Goal: Information Seeking & Learning: Learn about a topic

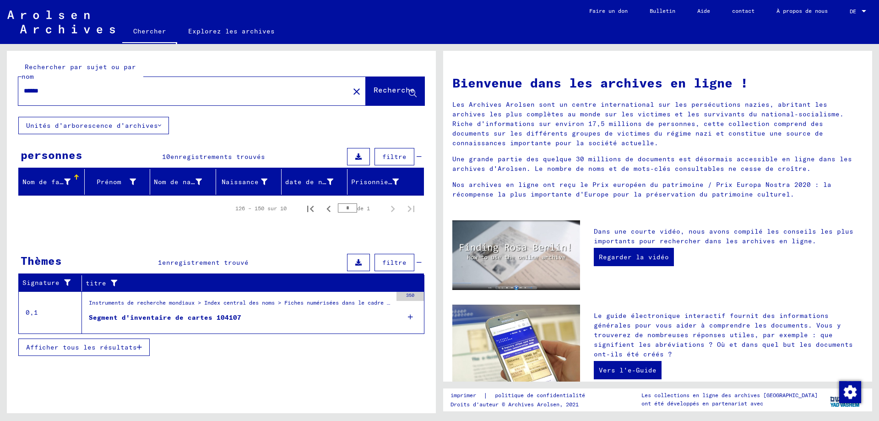
scroll to position [229, 0]
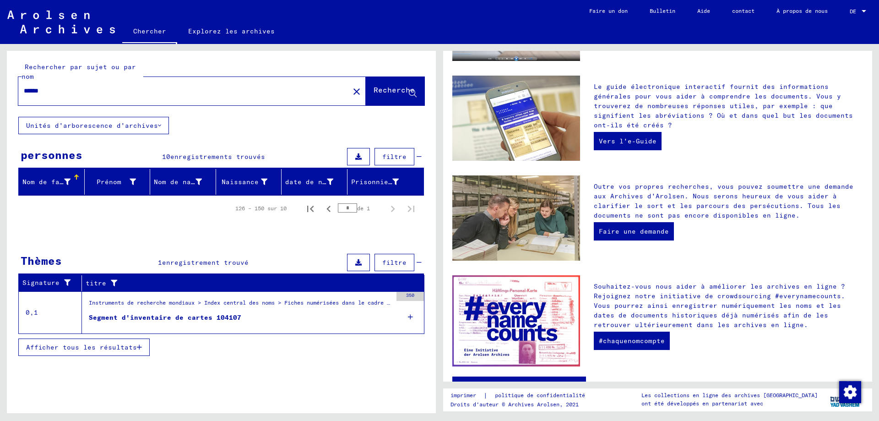
drag, startPoint x: 88, startPoint y: 89, endPoint x: -8, endPoint y: 73, distance: 97.5
click at [0, 73] on html "[PERSON_NAME] Explorez les archives Faire un don Bulletin Aide contact À propos…" at bounding box center [439, 210] width 879 height 421
type input "**********"
click at [378, 92] on font "Recherche" at bounding box center [394, 89] width 41 height 9
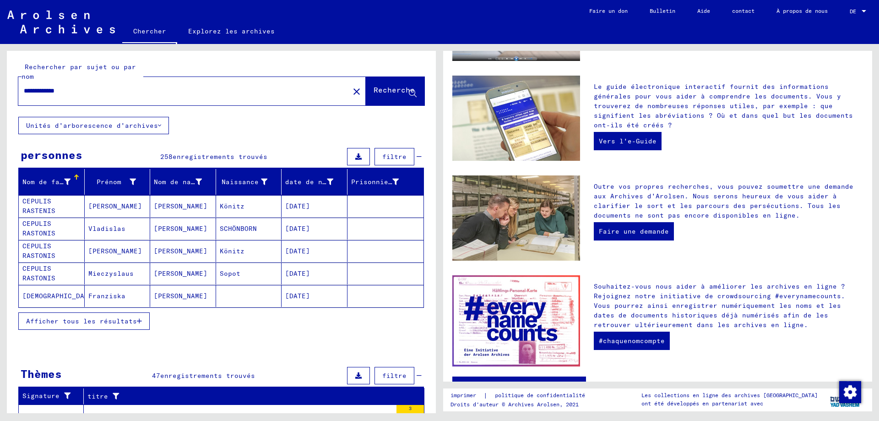
click at [114, 320] on font "Afficher tous les résultats" at bounding box center [81, 321] width 111 height 8
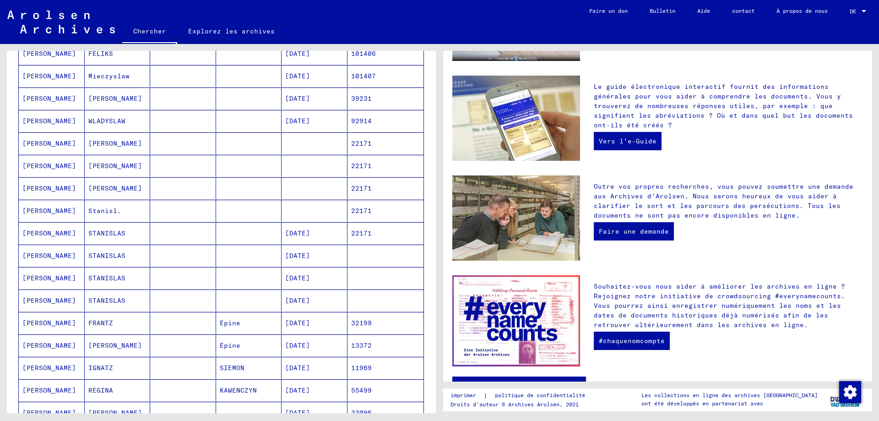
scroll to position [412, 0]
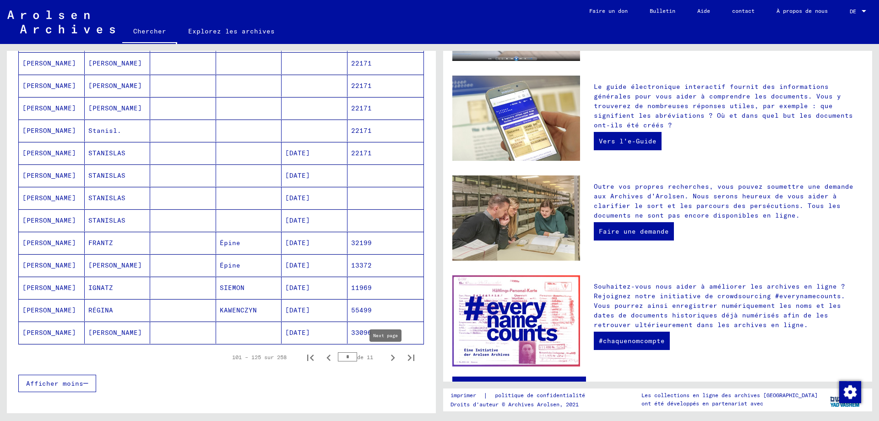
click at [386, 359] on icon "Page suivante" at bounding box center [392, 357] width 13 height 13
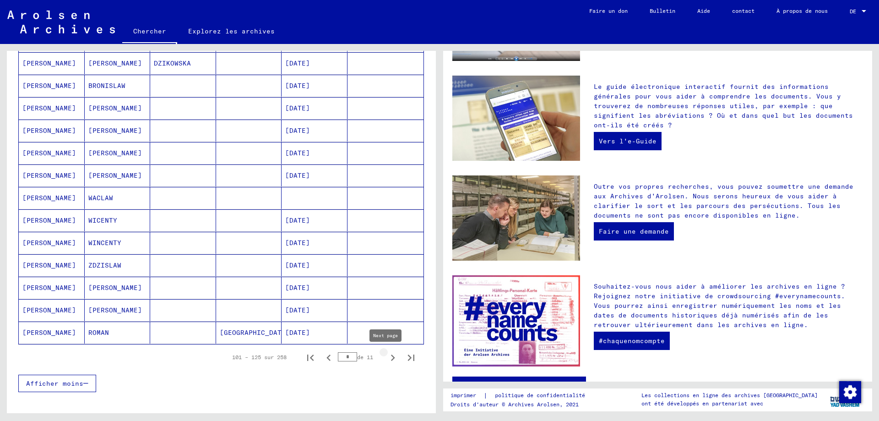
type input "*"
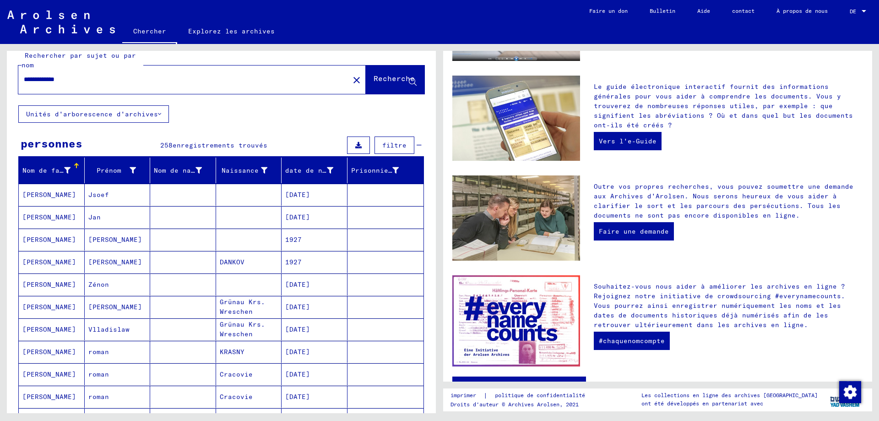
scroll to position [0, 0]
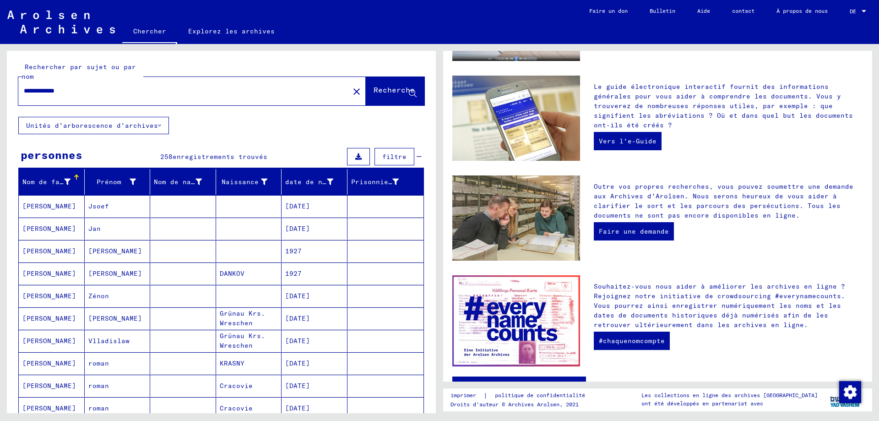
click at [219, 31] on font "Explorez les archives" at bounding box center [231, 31] width 87 height 8
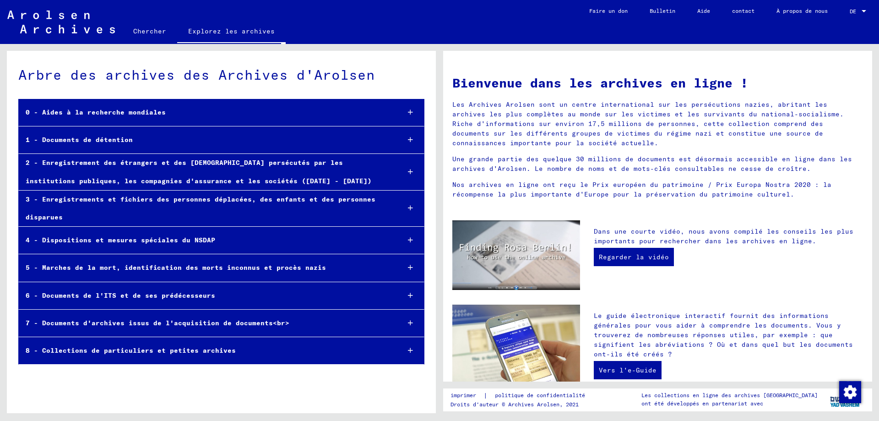
click at [410, 136] on icon at bounding box center [410, 139] width 5 height 6
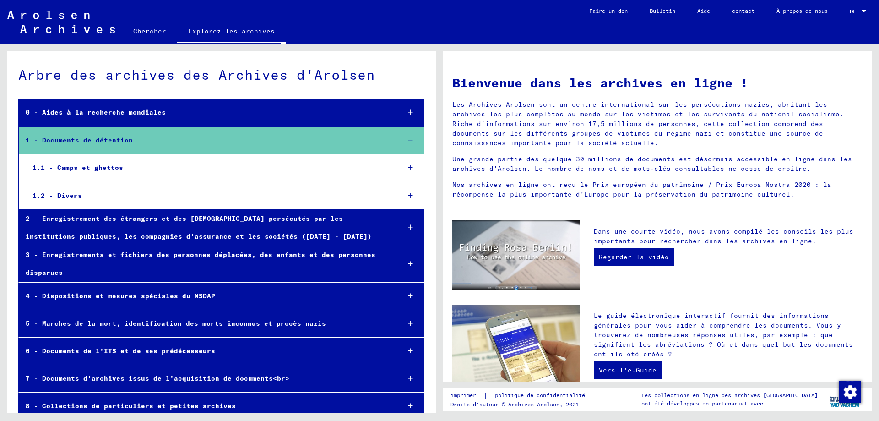
click at [408, 166] on icon at bounding box center [410, 167] width 5 height 6
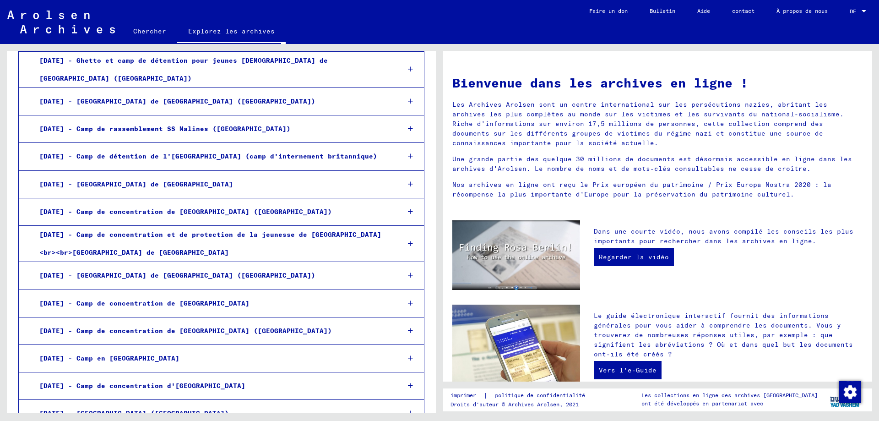
scroll to position [732, 0]
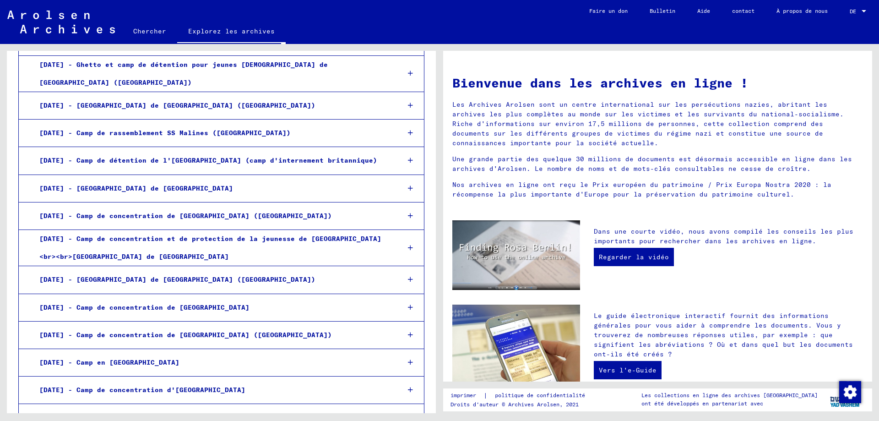
click at [190, 129] on font "[DATE] - Camp de rassemblement SS Malines ([GEOGRAPHIC_DATA])" at bounding box center [164, 133] width 251 height 8
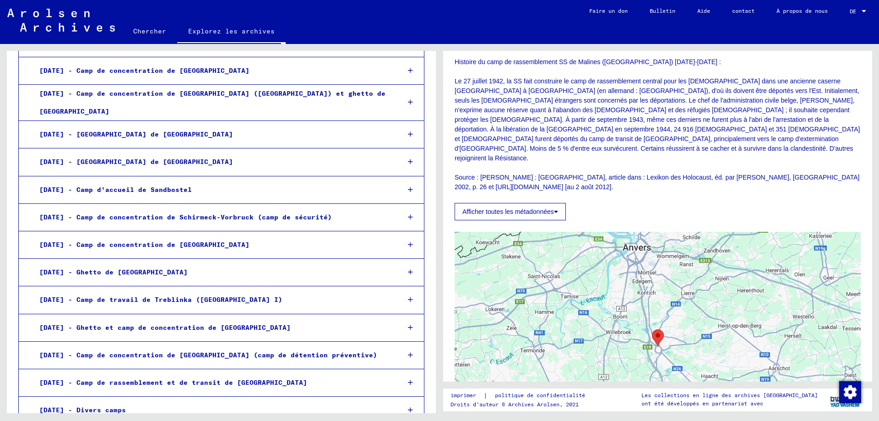
scroll to position [1144, 0]
click at [408, 241] on icon at bounding box center [410, 244] width 5 height 6
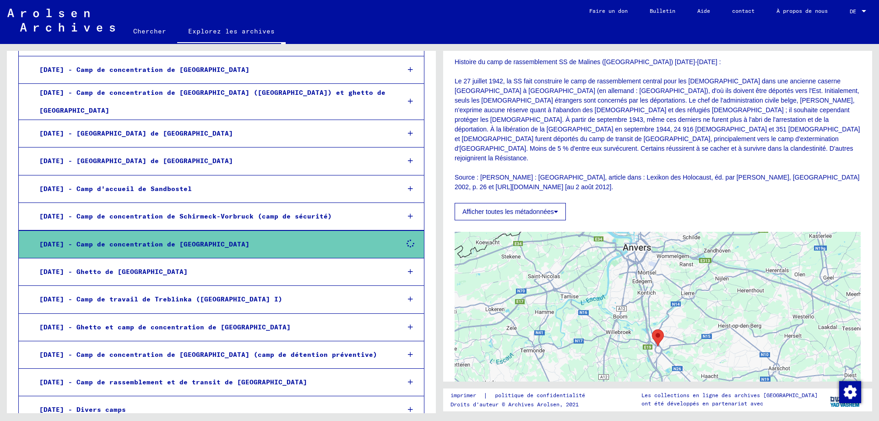
scroll to position [1143, 0]
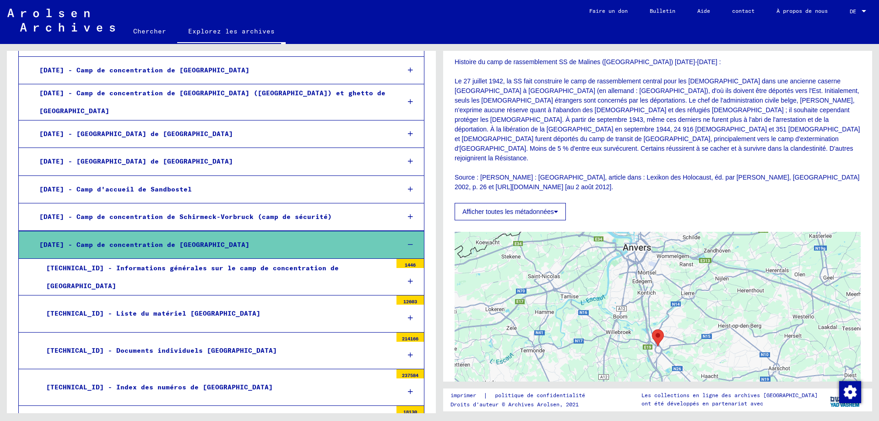
click at [204, 264] on font "[TECHNICAL_ID] - Informations générales sur le camp de concentration de [GEOGRA…" at bounding box center [192, 277] width 293 height 26
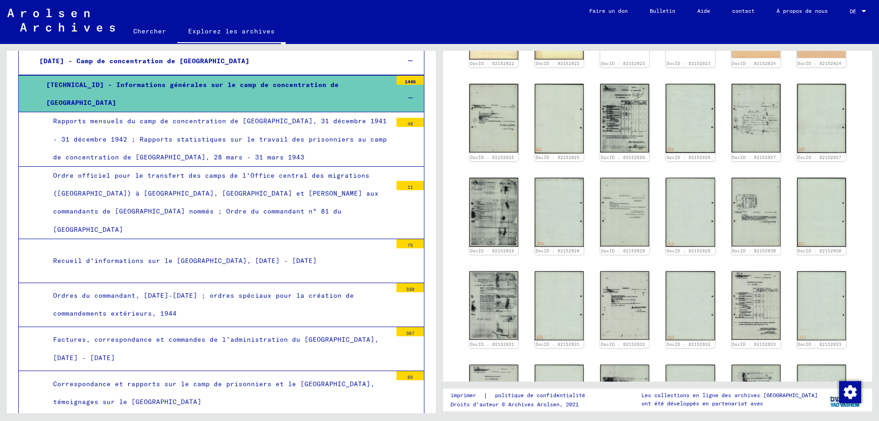
scroll to position [1052, 0]
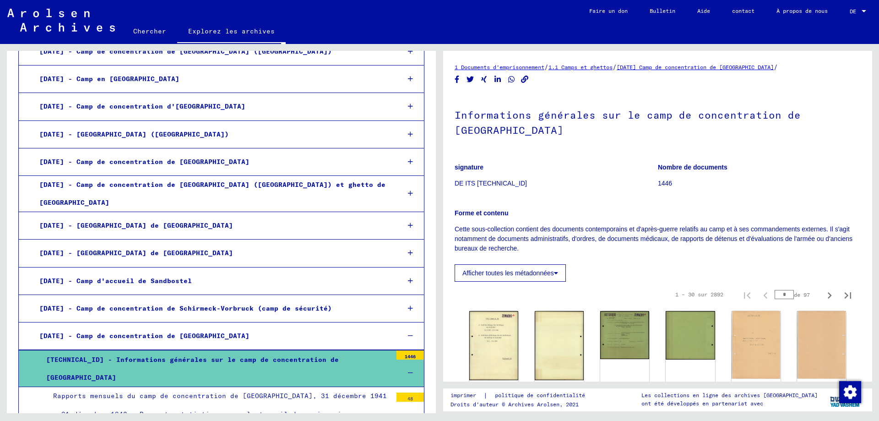
click at [408, 332] on icon at bounding box center [410, 335] width 5 height 6
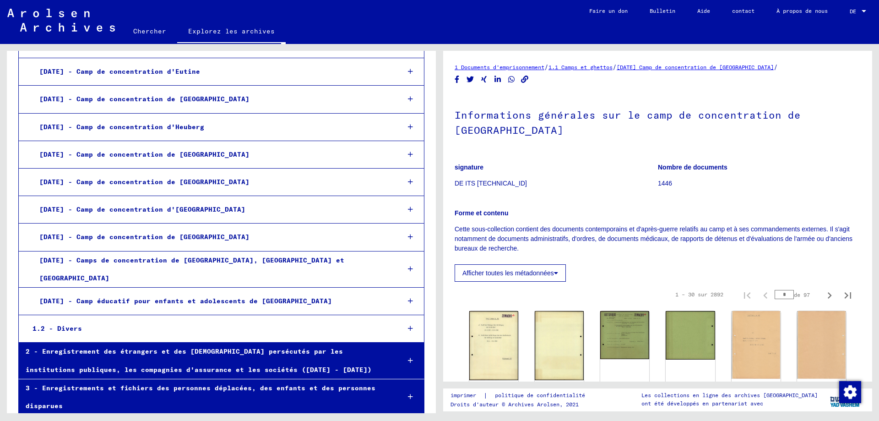
scroll to position [1739, 0]
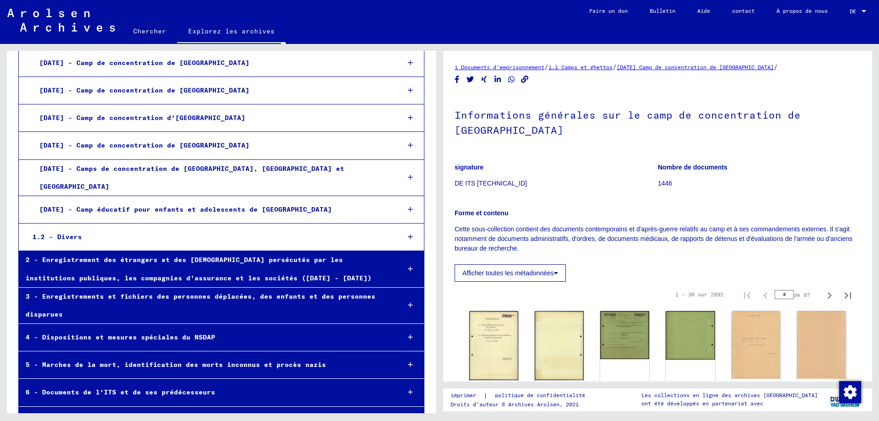
click at [408, 302] on icon at bounding box center [410, 305] width 5 height 6
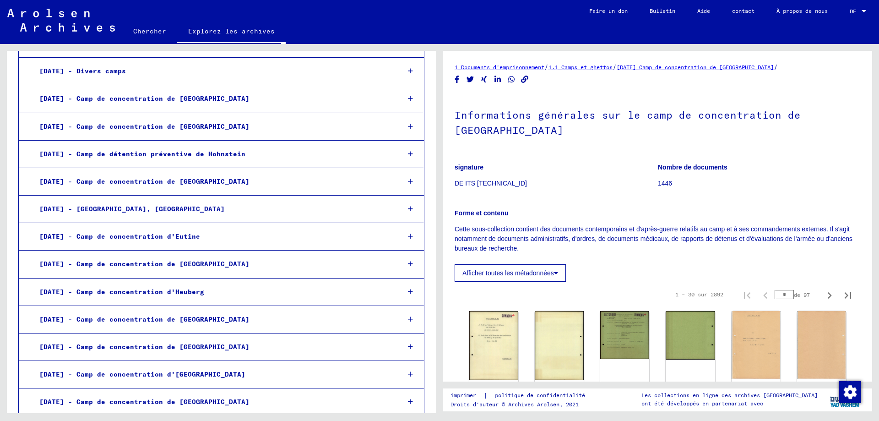
scroll to position [1390, 0]
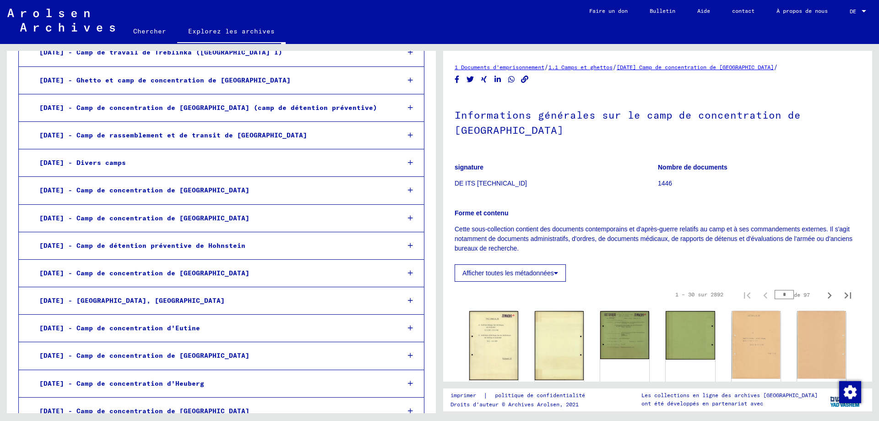
click at [112, 158] on font "[DATE] - Divers camps" at bounding box center [82, 162] width 87 height 8
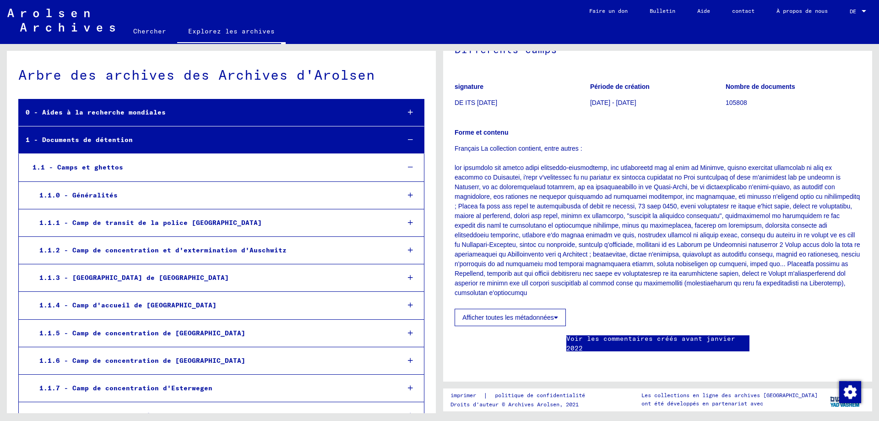
click at [399, 140] on div at bounding box center [410, 139] width 27 height 27
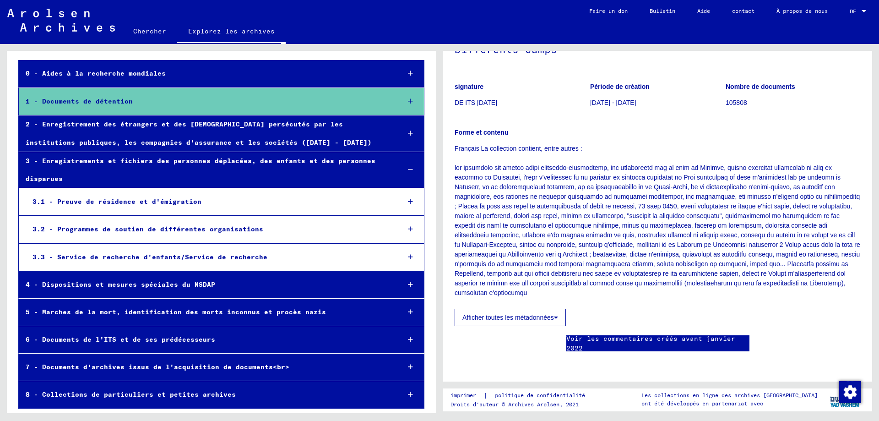
scroll to position [39, 0]
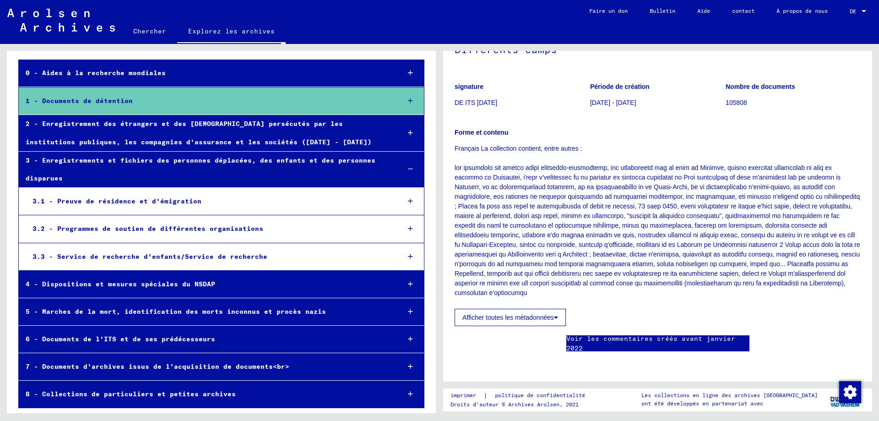
click at [408, 169] on icon at bounding box center [410, 169] width 5 height 6
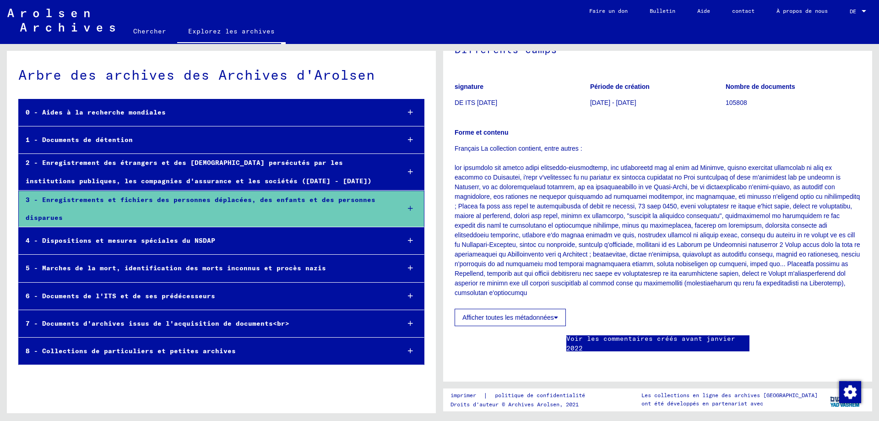
scroll to position [0, 0]
click at [412, 207] on icon at bounding box center [410, 208] width 5 height 6
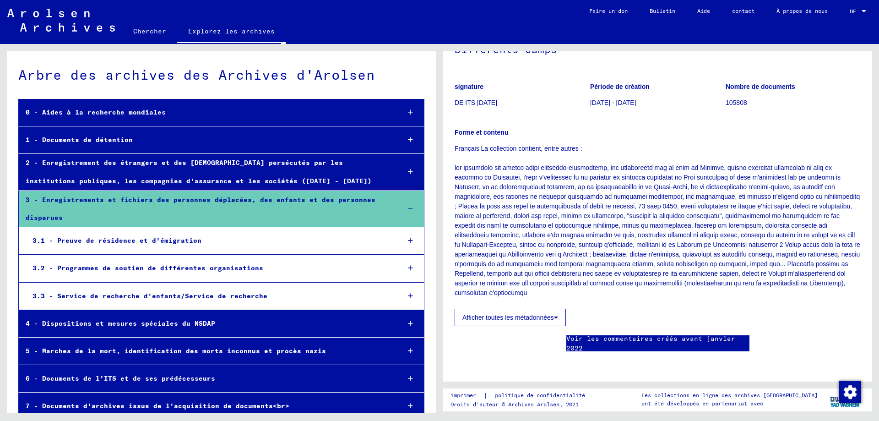
click at [408, 241] on icon at bounding box center [410, 240] width 5 height 6
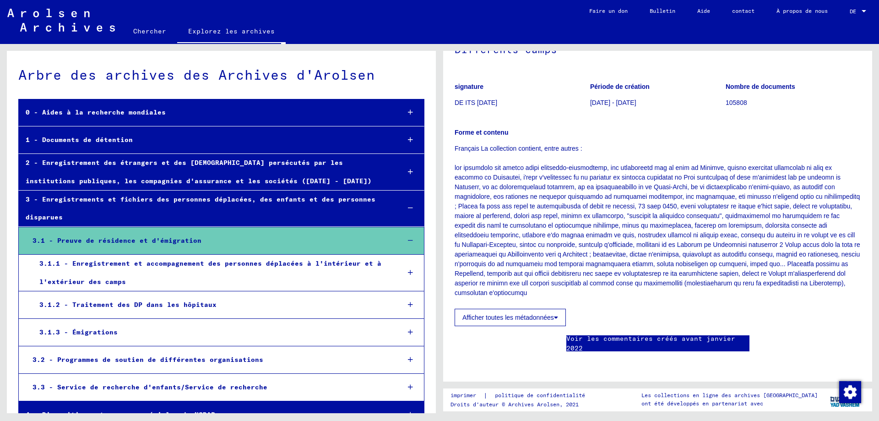
click at [404, 309] on div at bounding box center [410, 304] width 27 height 27
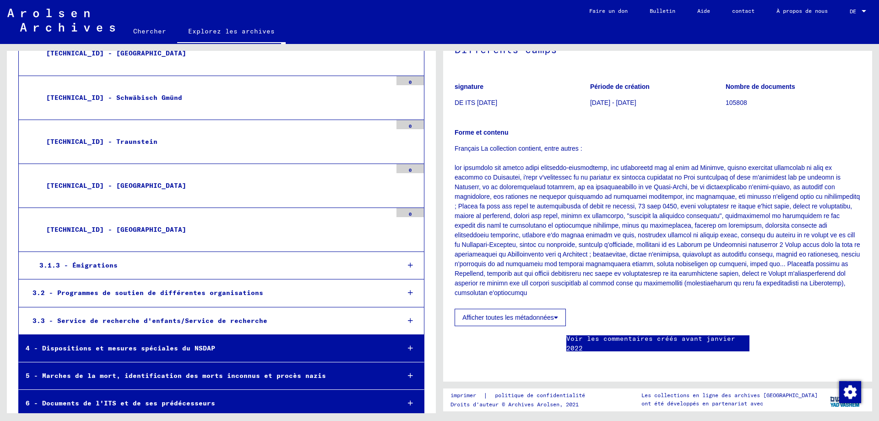
scroll to position [1465, 0]
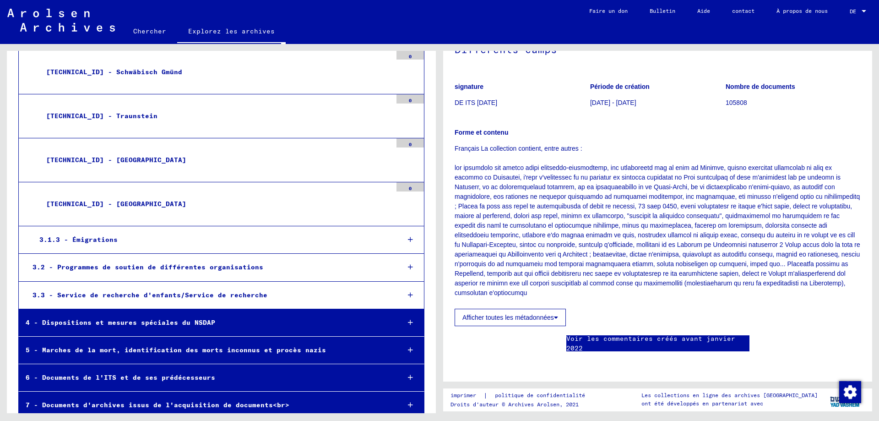
click at [408, 239] on icon at bounding box center [410, 239] width 5 height 6
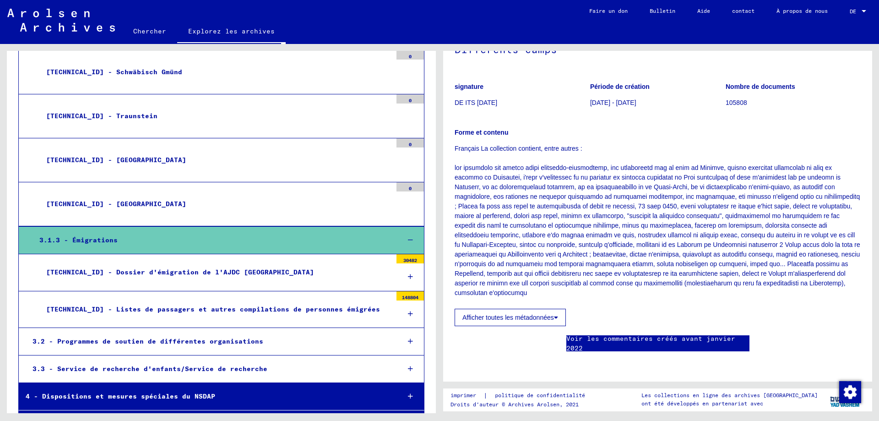
click at [282, 310] on font "[TECHNICAL_ID] - Listes de passagers et autres compilations de personnes émigré…" at bounding box center [213, 309] width 334 height 8
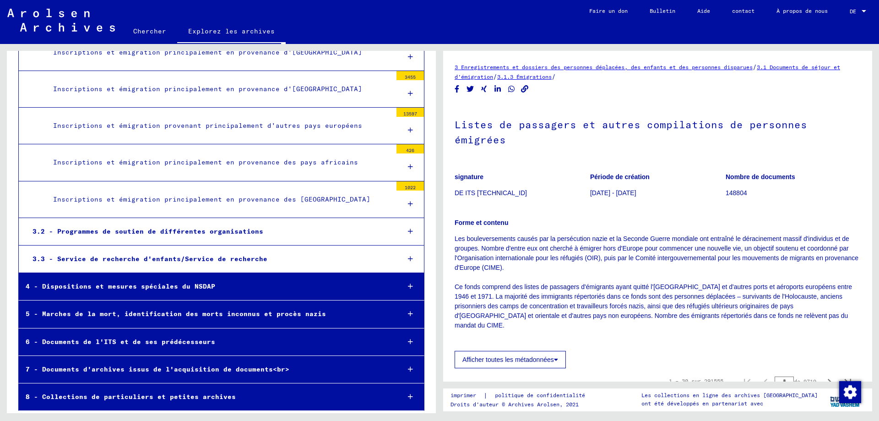
scroll to position [1760, 0]
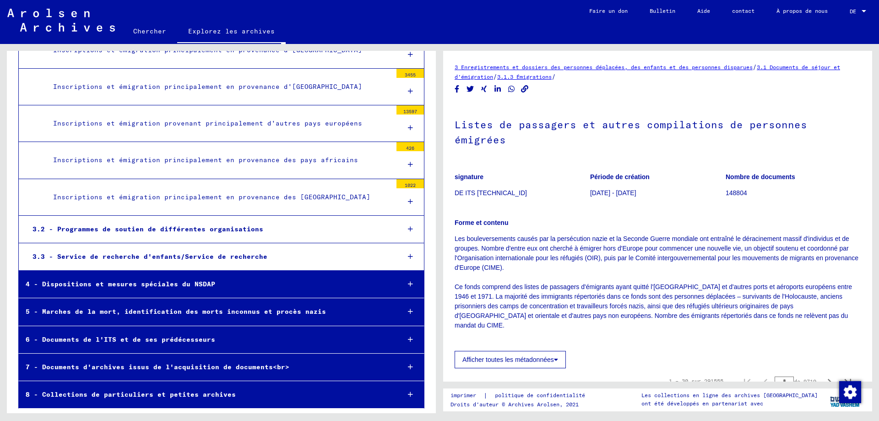
click at [408, 339] on icon at bounding box center [410, 339] width 5 height 6
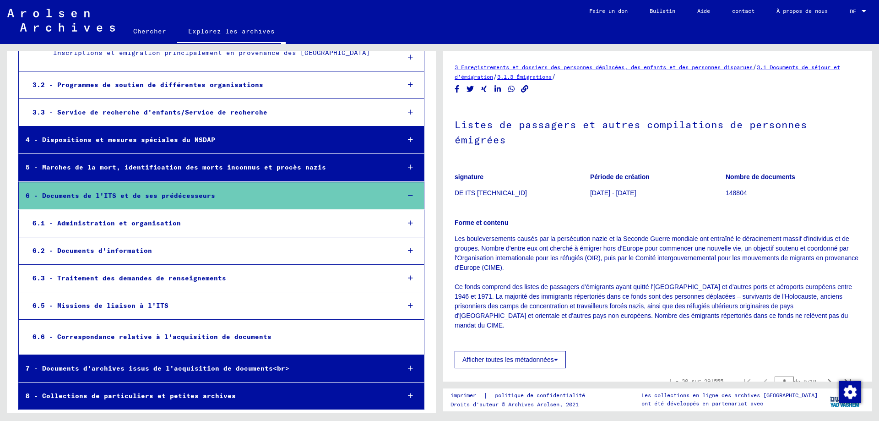
scroll to position [1905, 0]
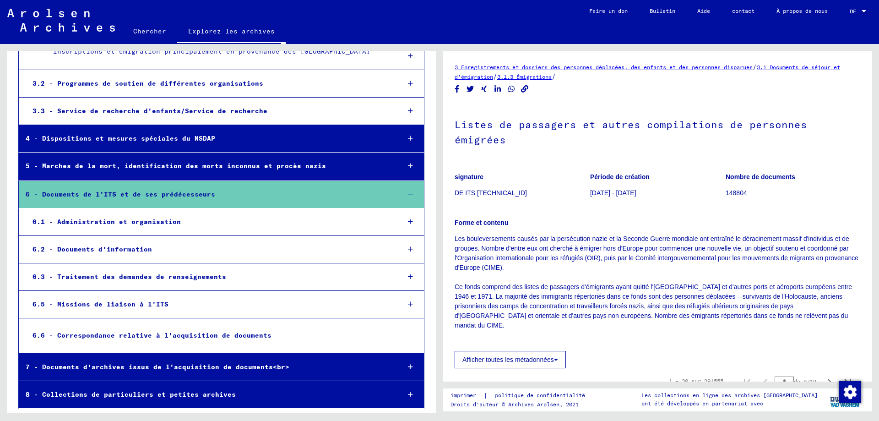
click at [406, 393] on div at bounding box center [410, 394] width 27 height 27
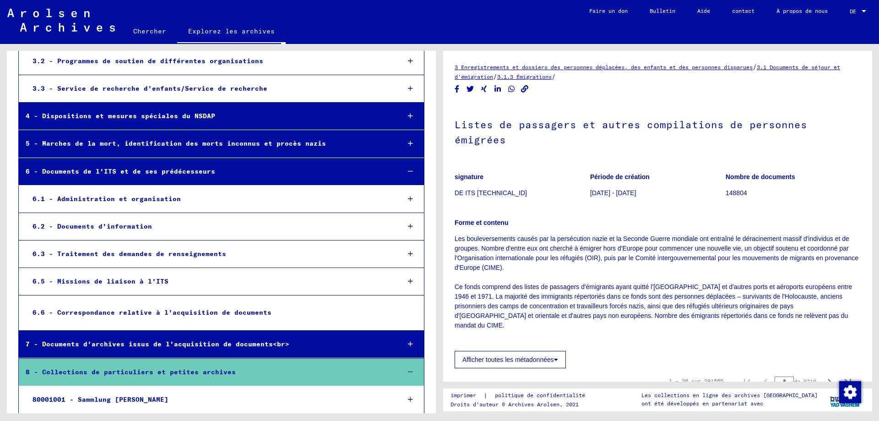
scroll to position [1960, 0]
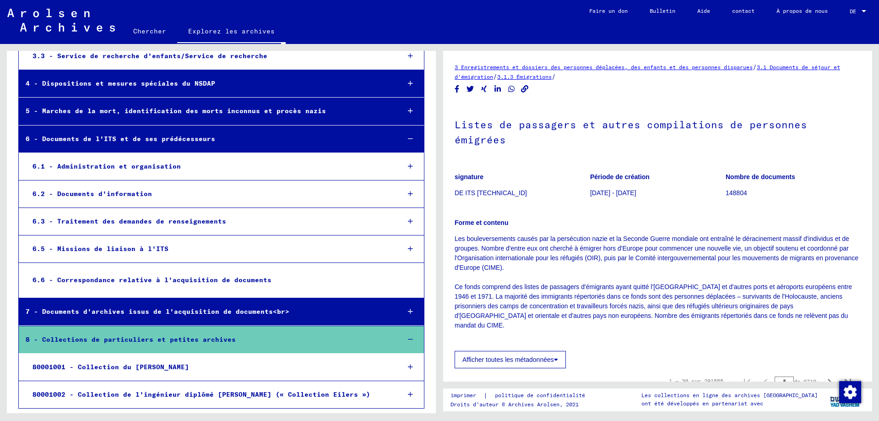
click at [406, 371] on div at bounding box center [410, 366] width 27 height 27
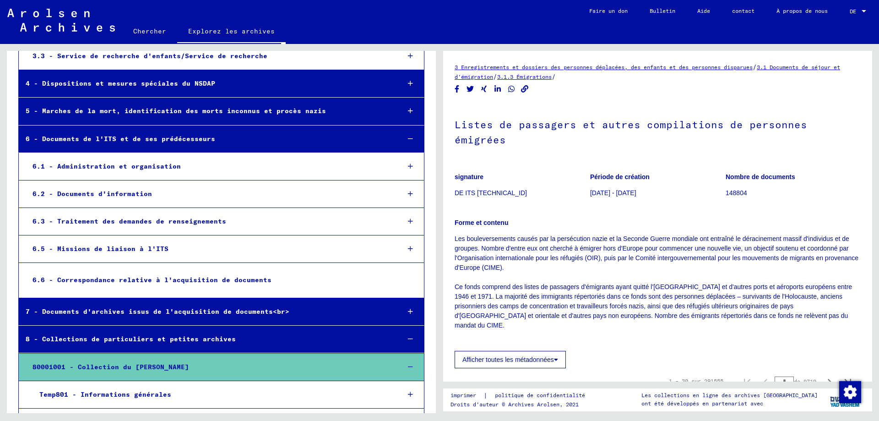
scroll to position [2097, 0]
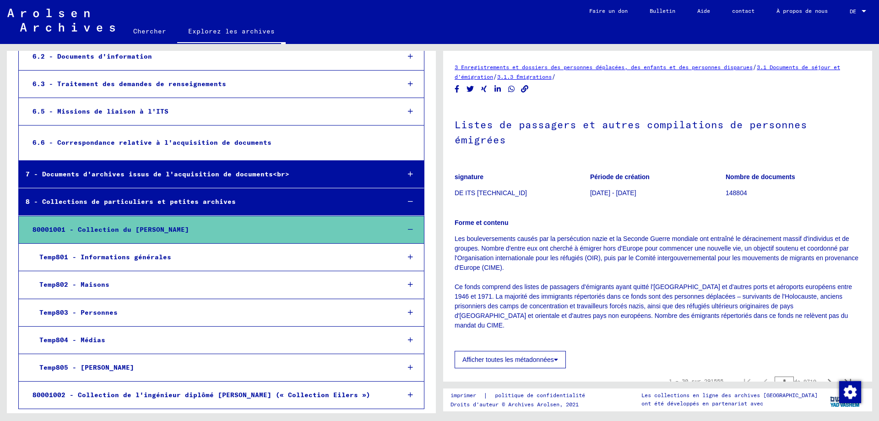
click at [408, 310] on icon at bounding box center [410, 312] width 5 height 6
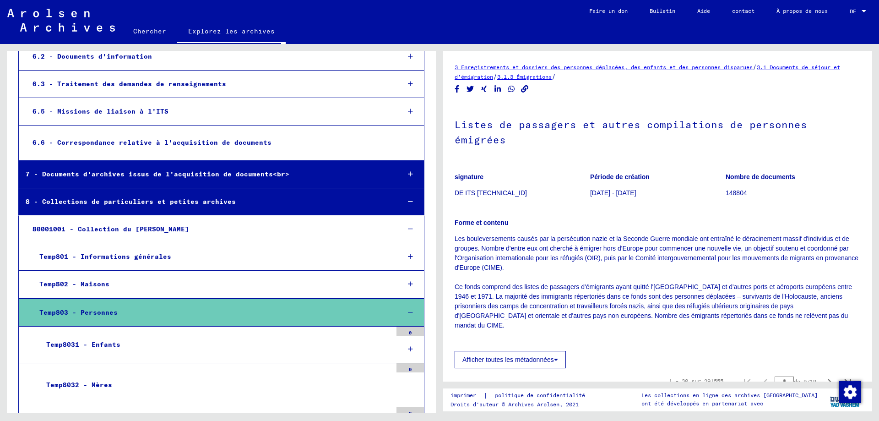
scroll to position [2189, 0]
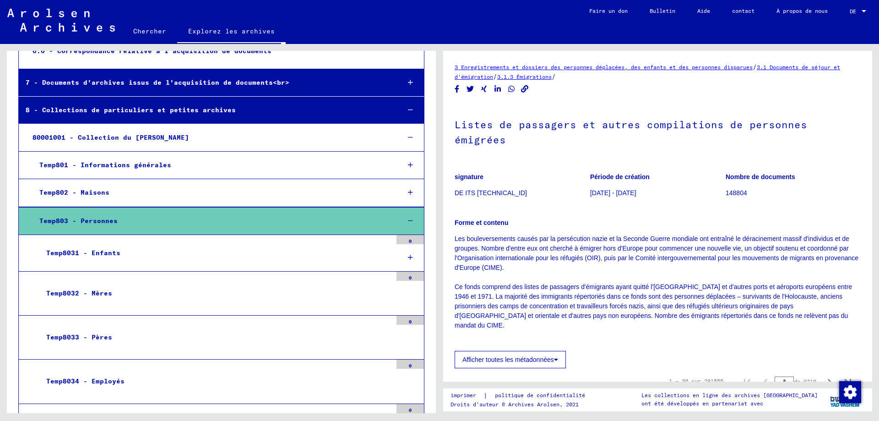
click at [100, 336] on font "Temp8033 - Pères" at bounding box center [79, 337] width 66 height 8
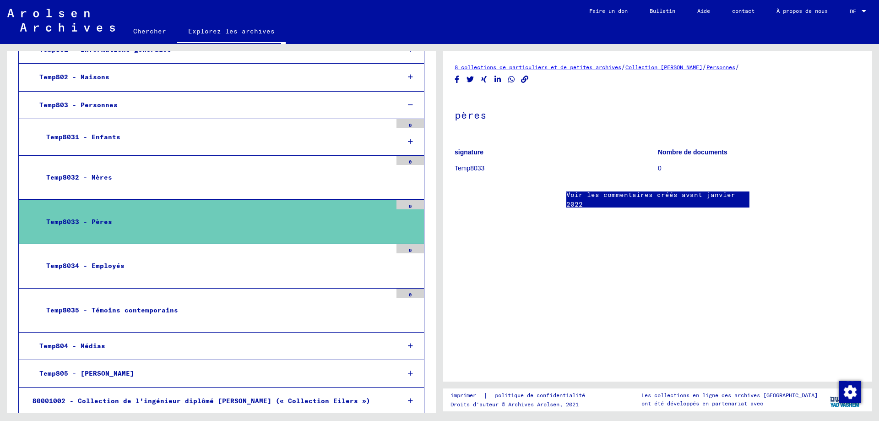
scroll to position [2311, 0]
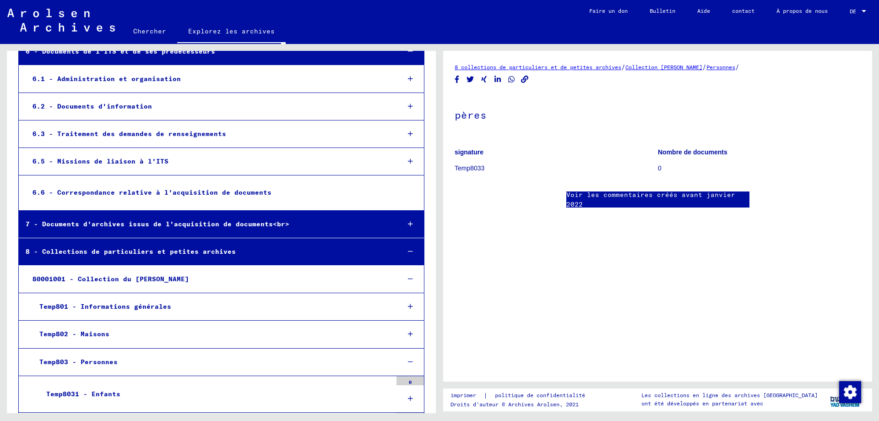
scroll to position [1990, 0]
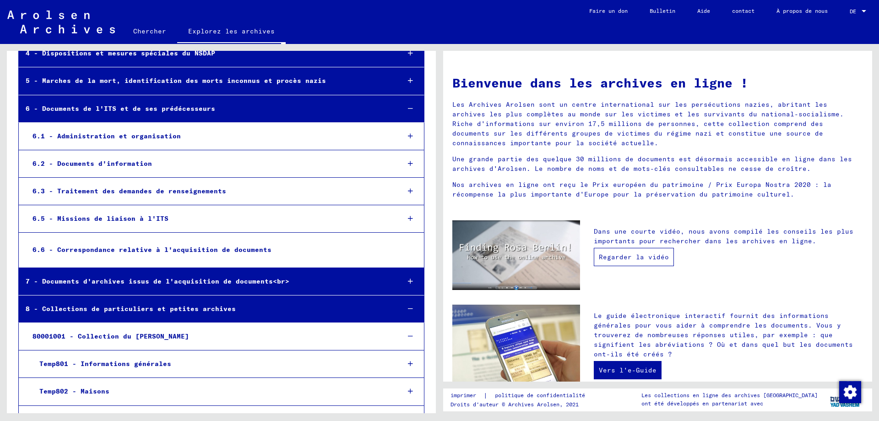
click at [639, 259] on font "Regarder la vidéo" at bounding box center [634, 257] width 70 height 8
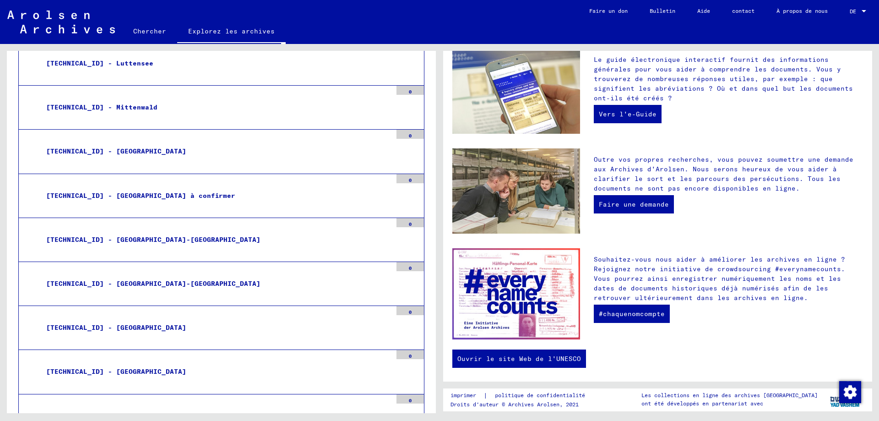
scroll to position [709, 0]
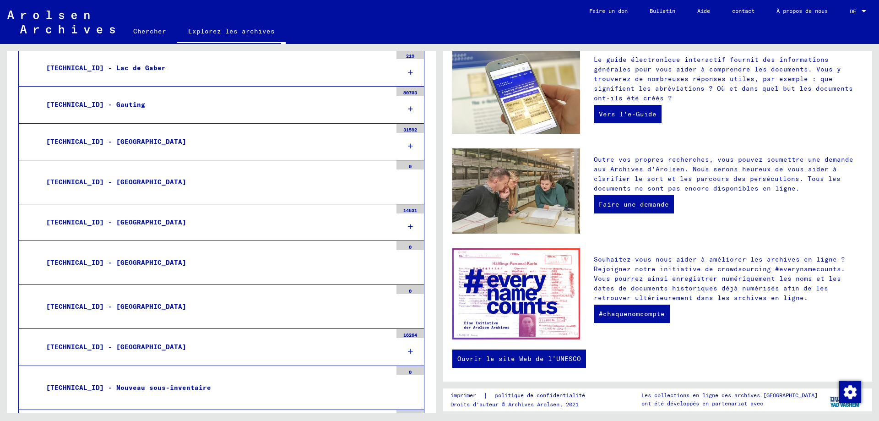
click at [154, 32] on font "Chercher" at bounding box center [149, 31] width 33 height 8
